Goal: Information Seeking & Learning: Learn about a topic

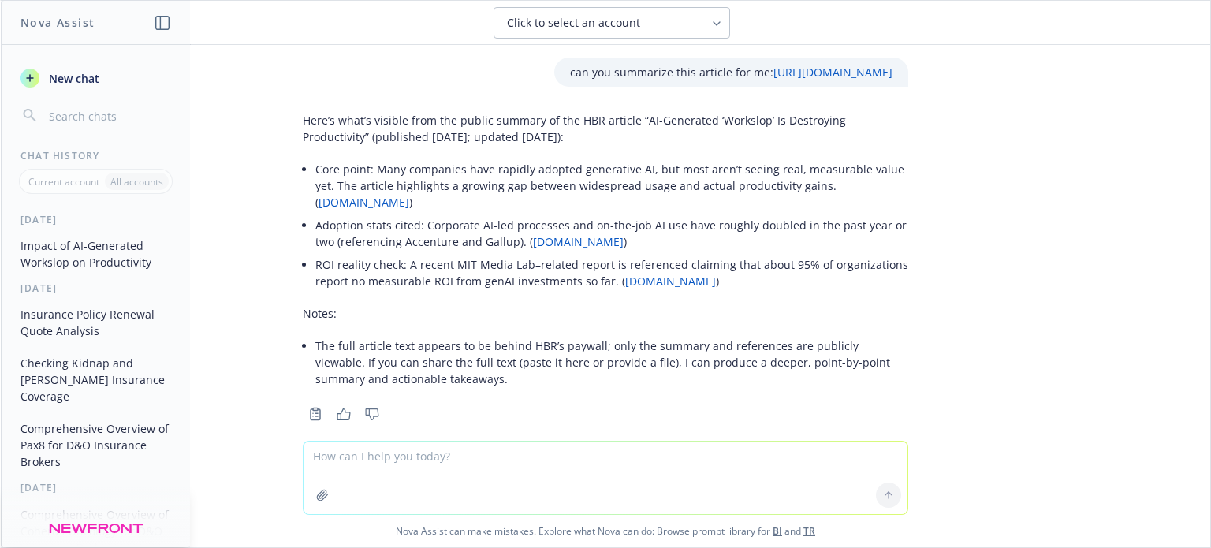
scroll to position [22, 0]
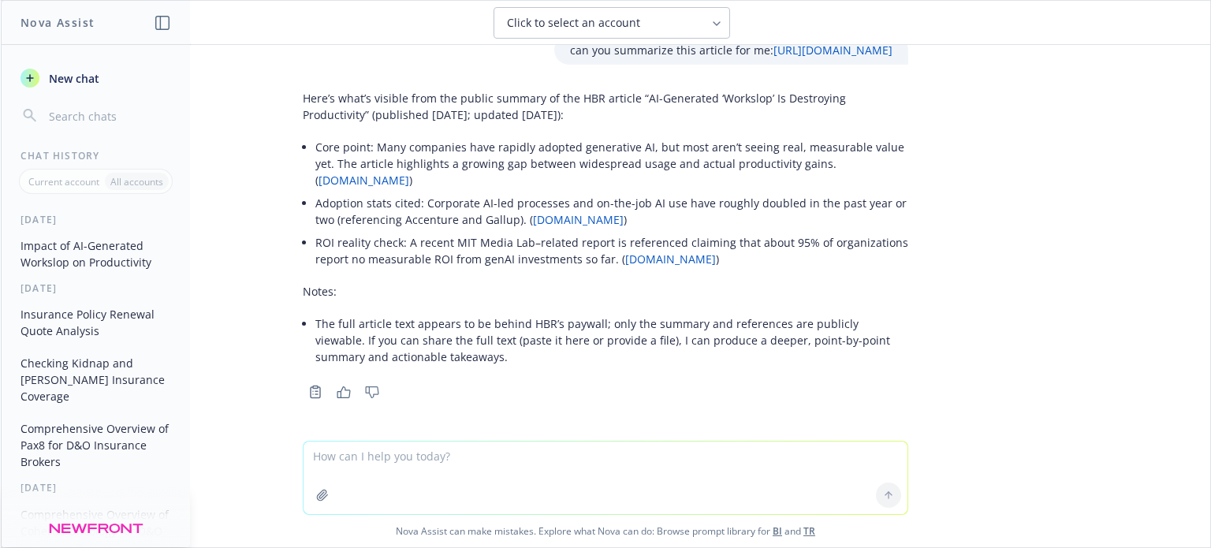
click at [774, 48] on link "[URL][DOMAIN_NAME]" at bounding box center [833, 50] width 119 height 15
